Goal: Task Accomplishment & Management: Use online tool/utility

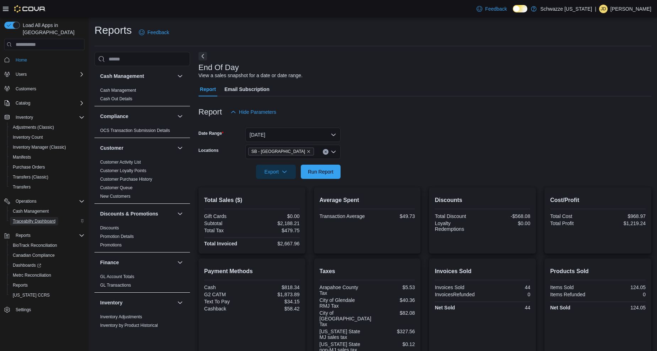
click at [46, 218] on span "Traceabilty Dashboard" at bounding box center [34, 221] width 43 height 6
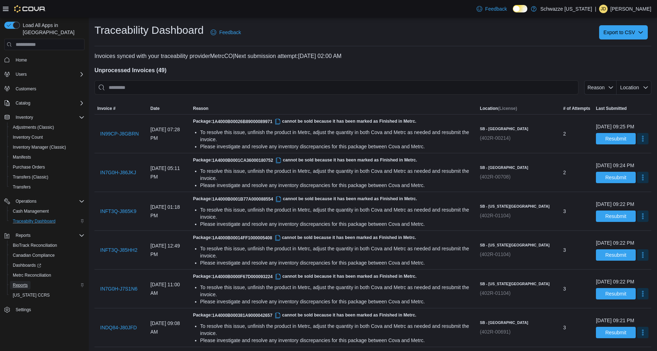
click at [20, 282] on span "Reports" at bounding box center [20, 285] width 15 height 6
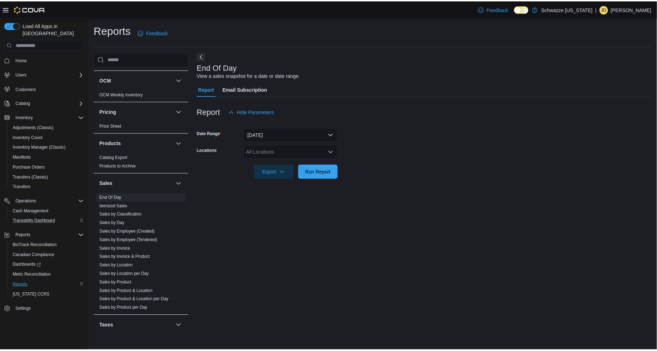
scroll to position [395, 0]
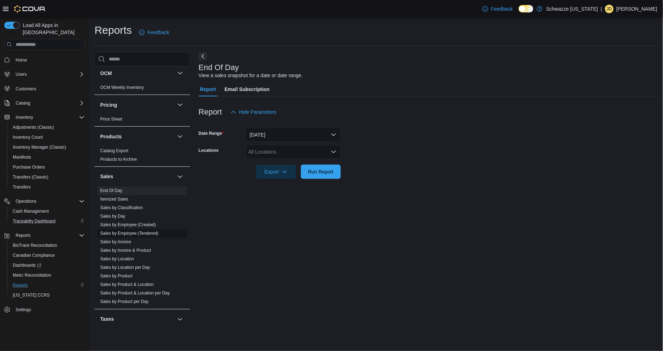
click at [144, 233] on link "Sales by Employee (Tendered)" at bounding box center [129, 233] width 58 height 5
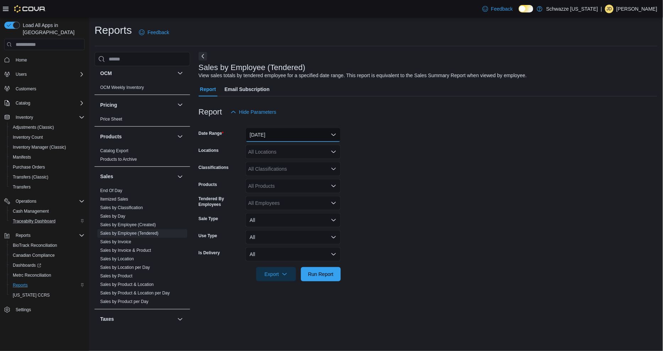
click at [297, 133] on button "[DATE]" at bounding box center [293, 135] width 95 height 14
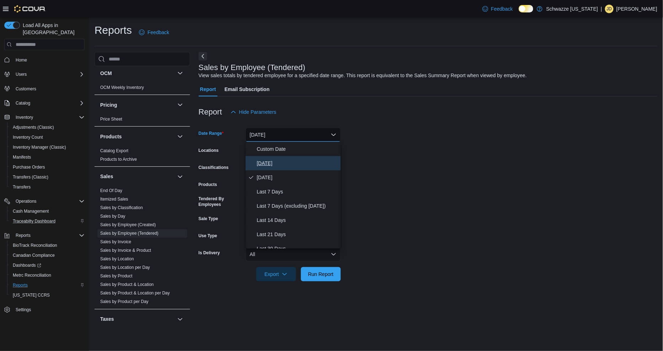
click at [290, 166] on span "[DATE]" at bounding box center [297, 163] width 81 height 9
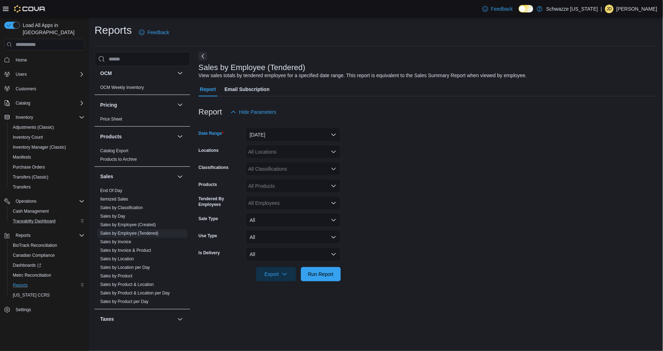
click at [289, 154] on div "All Locations" at bounding box center [293, 152] width 95 height 14
type input "****"
click at [292, 176] on span "SB - [GEOGRAPHIC_DATA]" at bounding box center [295, 174] width 63 height 7
click at [319, 271] on span "Run Report" at bounding box center [321, 273] width 26 height 7
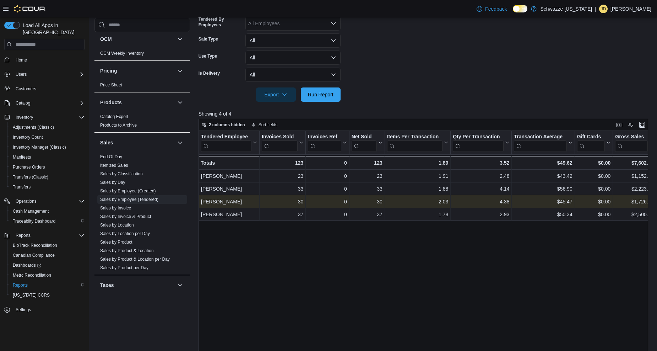
scroll to position [197, 0]
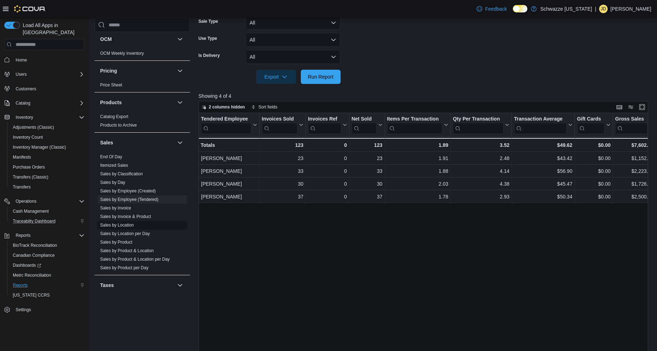
click at [132, 224] on link "Sales by Location" at bounding box center [117, 224] width 34 height 5
